Goal: Task Accomplishment & Management: Complete application form

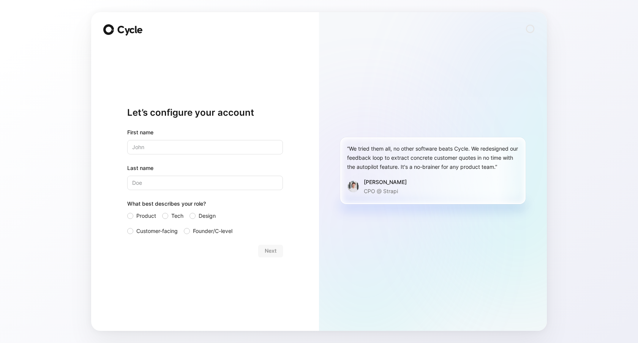
click at [164, 148] on input "text" at bounding box center [205, 147] width 156 height 14
type input "[PERSON_NAME]"
click at [145, 234] on span "Customer-facing" at bounding box center [156, 231] width 41 height 9
click at [127, 227] on input "Customer-facing" at bounding box center [127, 227] width 0 height 0
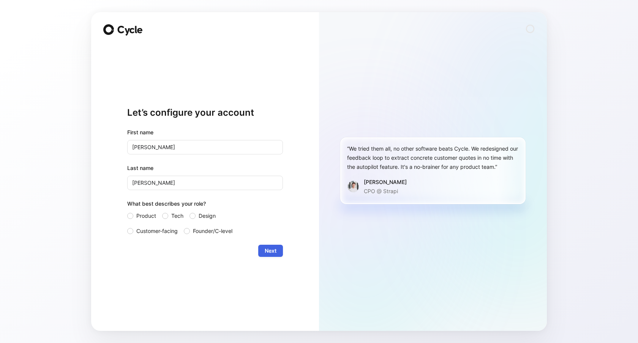
click at [275, 254] on span "Next" at bounding box center [271, 250] width 12 height 9
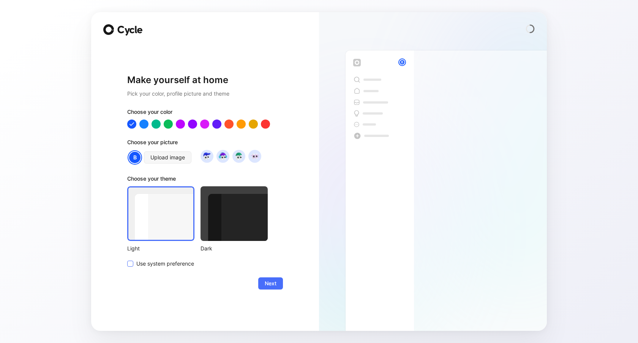
click at [185, 263] on span "Use system preference" at bounding box center [165, 263] width 58 height 9
click at [127, 259] on input "Use system preference" at bounding box center [127, 259] width 0 height 0
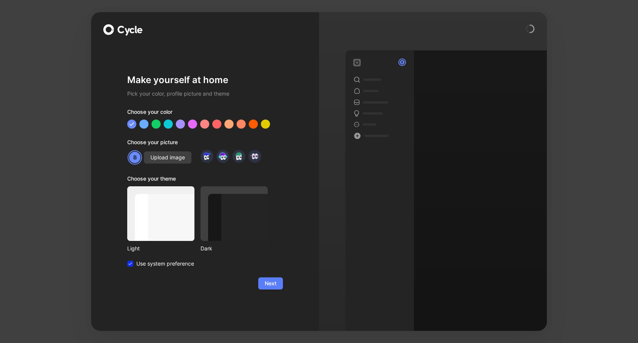
click at [267, 282] on span "Next" at bounding box center [271, 283] width 12 height 9
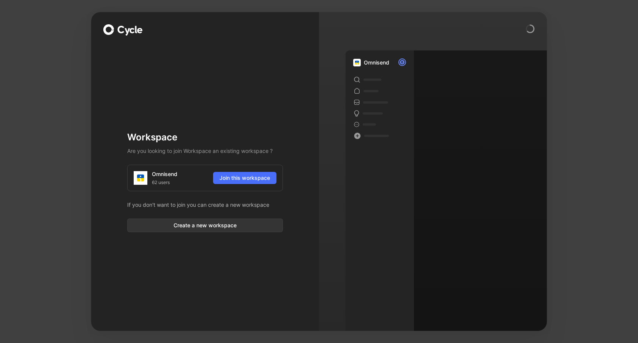
click at [241, 184] on div "Omnisend 62 users Join this workspace" at bounding box center [205, 178] width 156 height 27
click at [242, 177] on span "Join this workspace" at bounding box center [245, 178] width 51 height 9
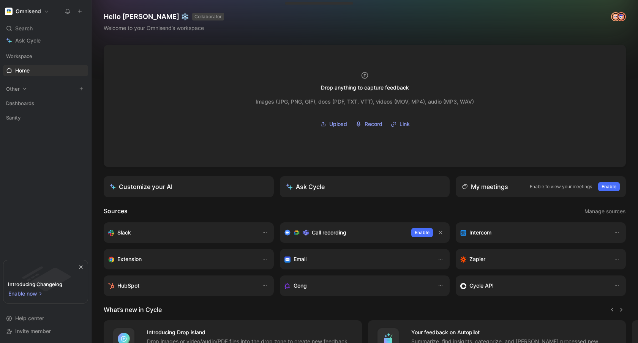
click at [23, 88] on icon at bounding box center [24, 89] width 3 height 2
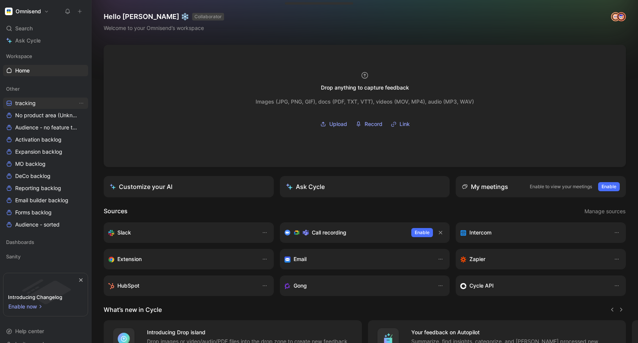
click at [32, 104] on span "tracking" at bounding box center [25, 103] width 21 height 8
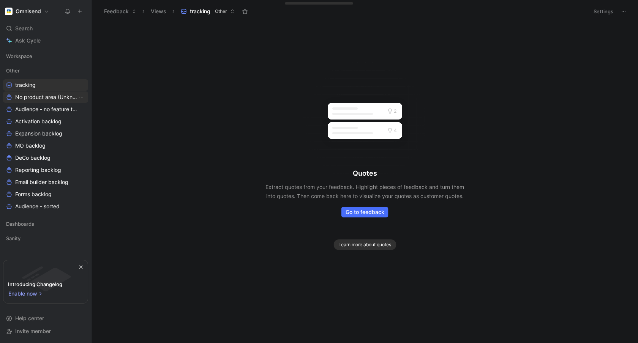
click at [33, 102] on link "No product area (Unknowns)" at bounding box center [45, 97] width 85 height 11
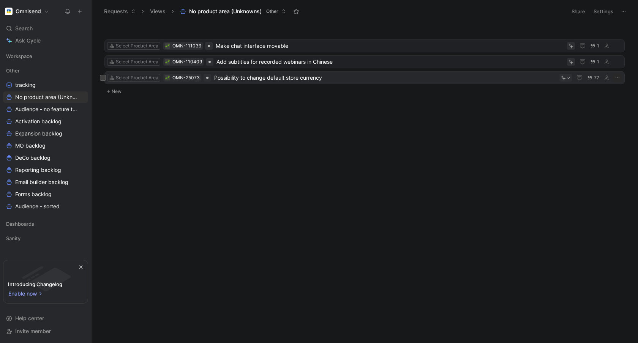
click at [262, 82] on div "Select Product Area OMN-25073 Possibility to change default store currency 77" at bounding box center [364, 77] width 520 height 13
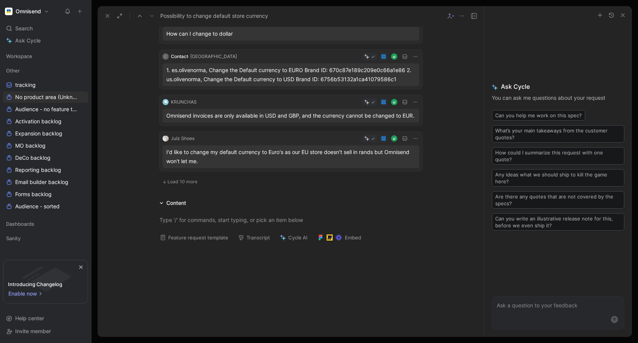
scroll to position [427, 0]
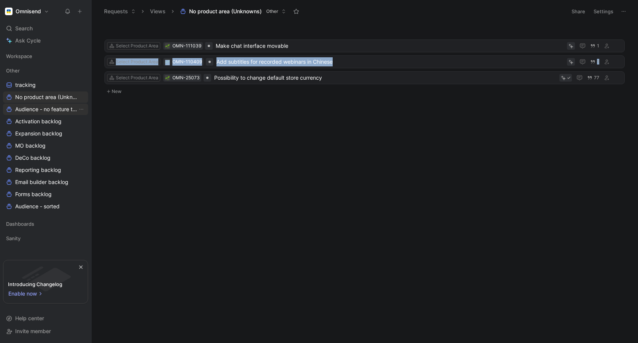
click at [46, 111] on span "Audience - no feature tag" at bounding box center [46, 110] width 62 height 8
